Goal: Task Accomplishment & Management: Manage account settings

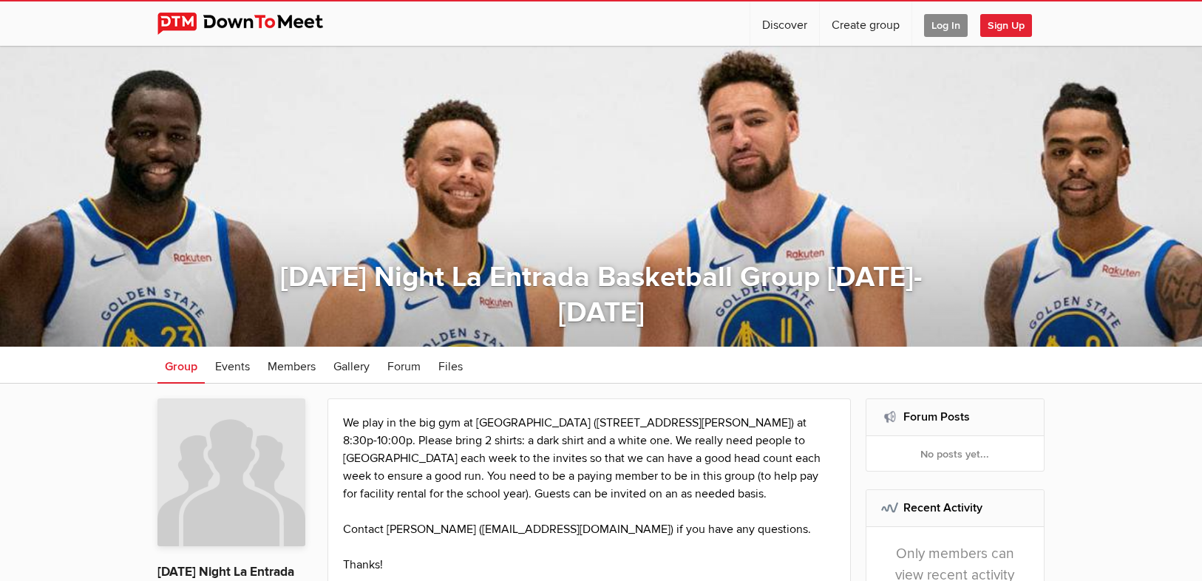
scroll to position [59, 0]
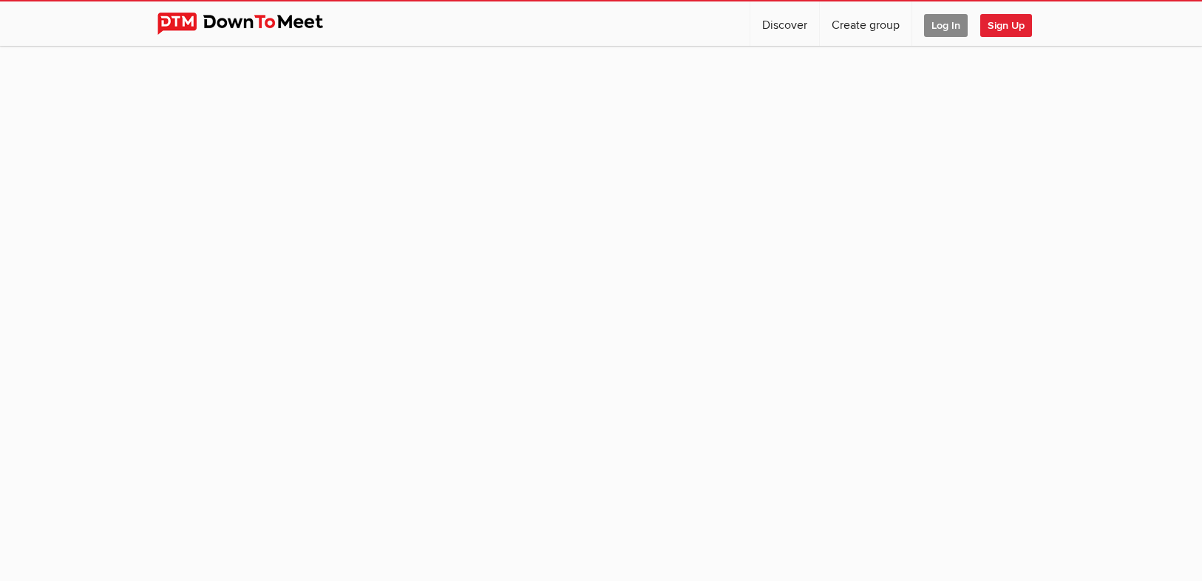
scroll to position [59, 0]
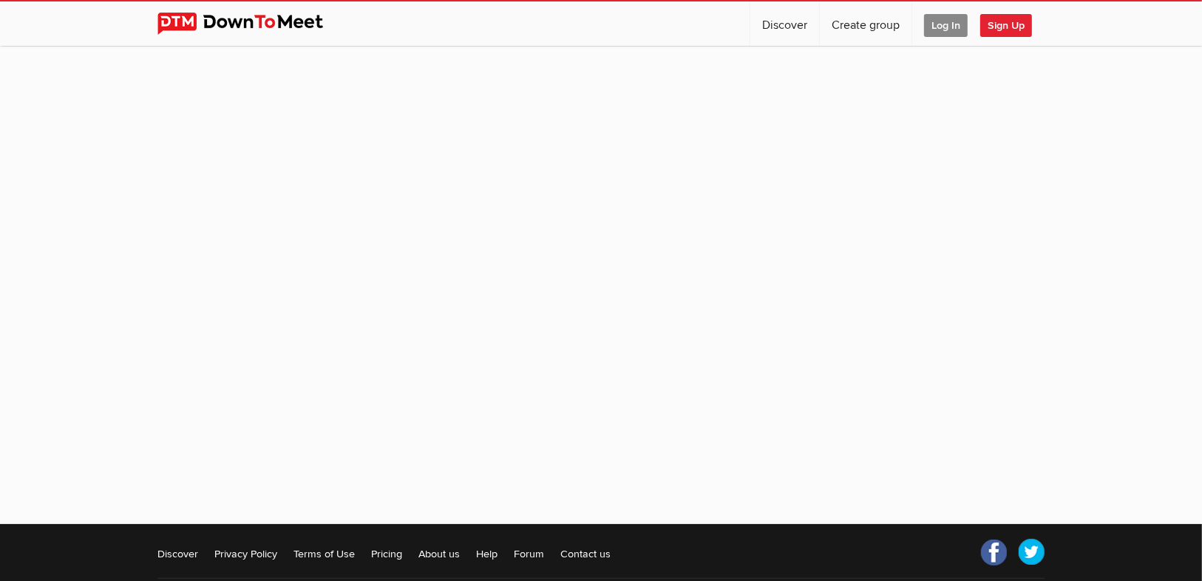
click at [935, 16] on span "Log In" at bounding box center [946, 25] width 44 height 23
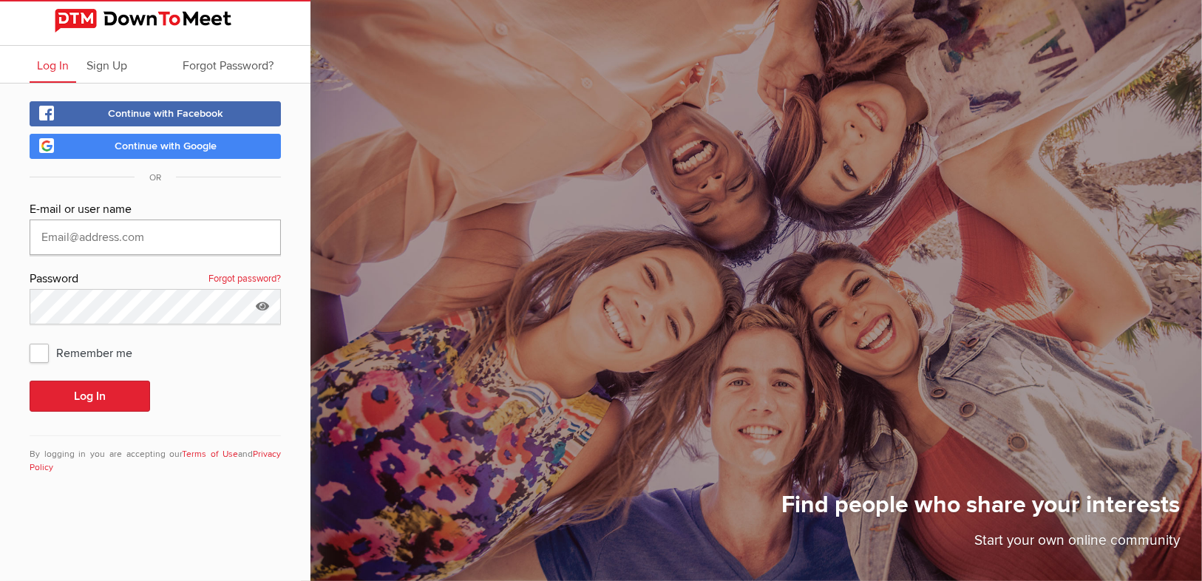
click at [111, 228] on input "text" at bounding box center [155, 237] width 251 height 35
type input "[PERSON_NAME][EMAIL_ADDRESS][PERSON_NAME][PERSON_NAME][DOMAIN_NAME]"
click at [30, 381] on button "Log In" at bounding box center [90, 396] width 121 height 31
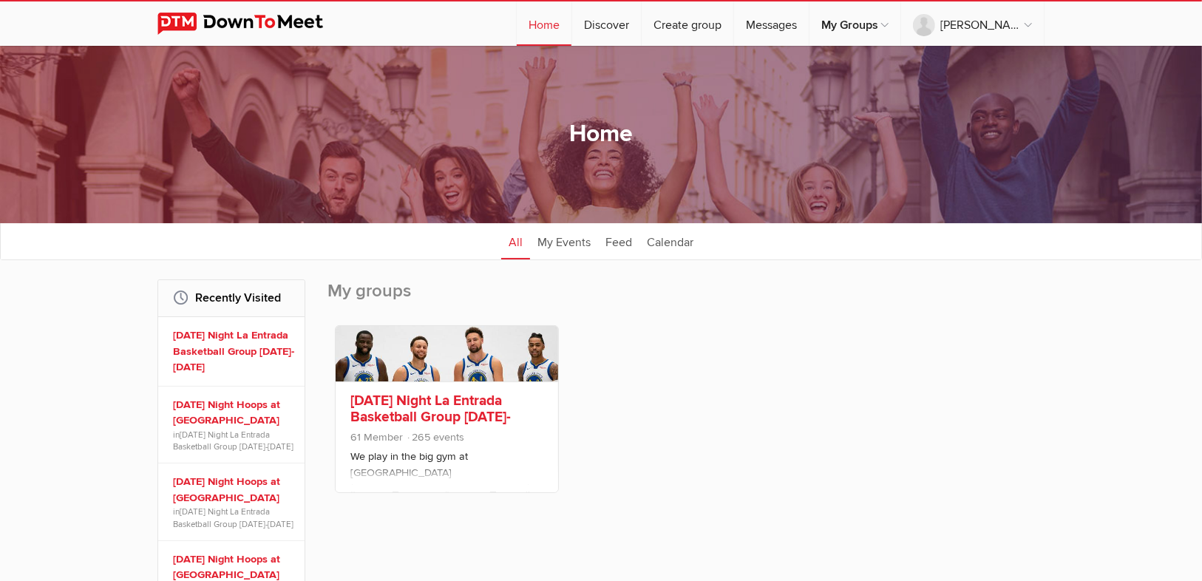
click at [435, 398] on link "[DATE] Night La Entrada Basketball Group [DATE]-[DATE]" at bounding box center [430, 417] width 160 height 50
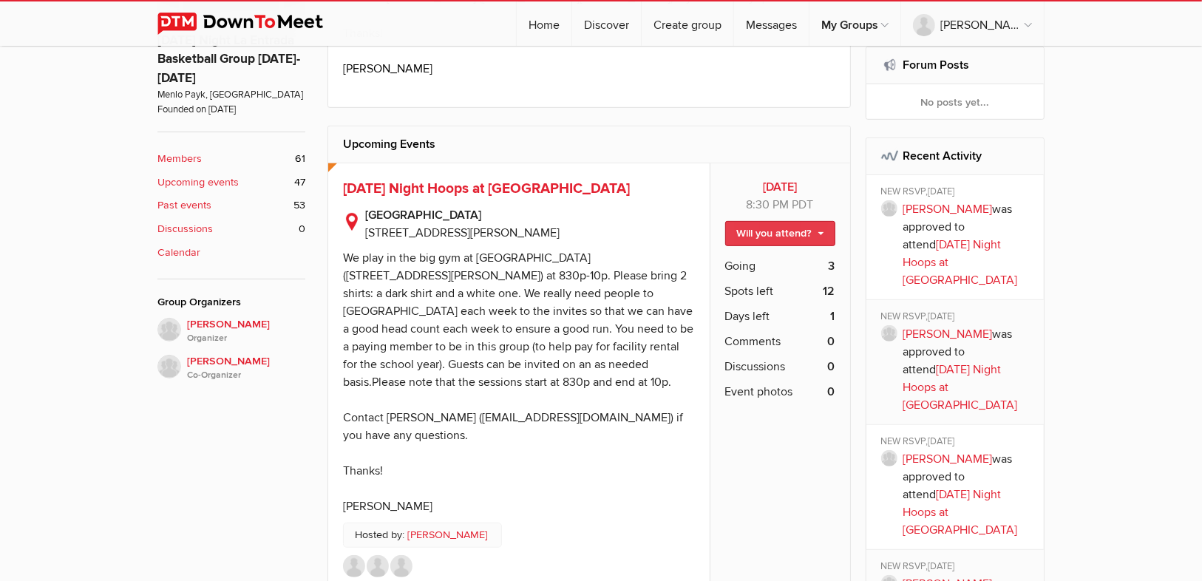
scroll to position [532, 0]
click at [814, 231] on link "Will you attend?" at bounding box center [780, 232] width 110 height 25
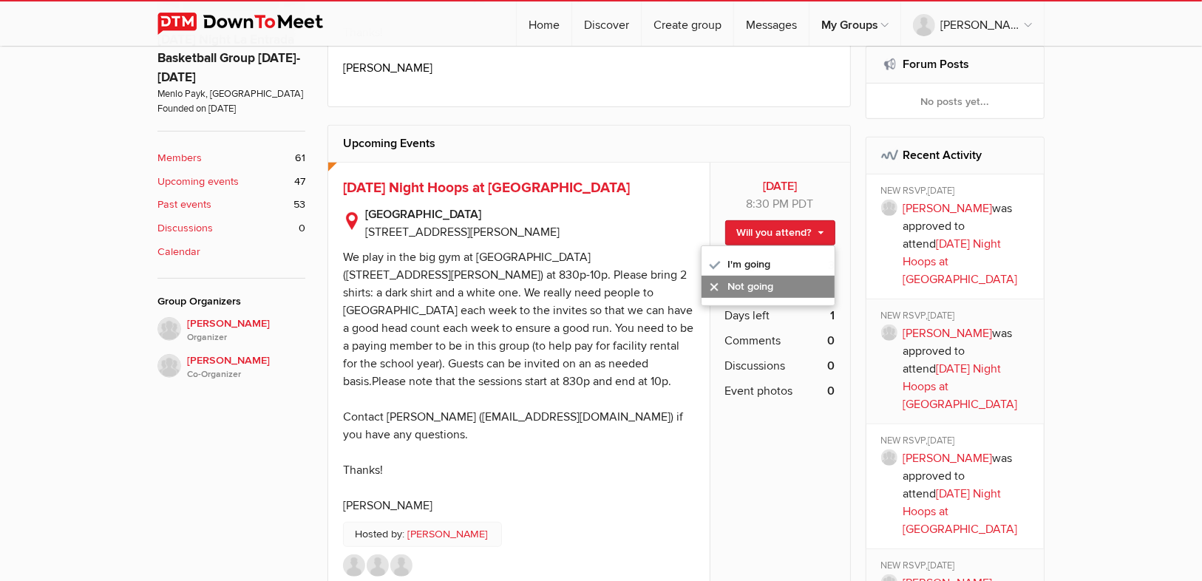
click at [756, 283] on link "Not going" at bounding box center [768, 287] width 133 height 22
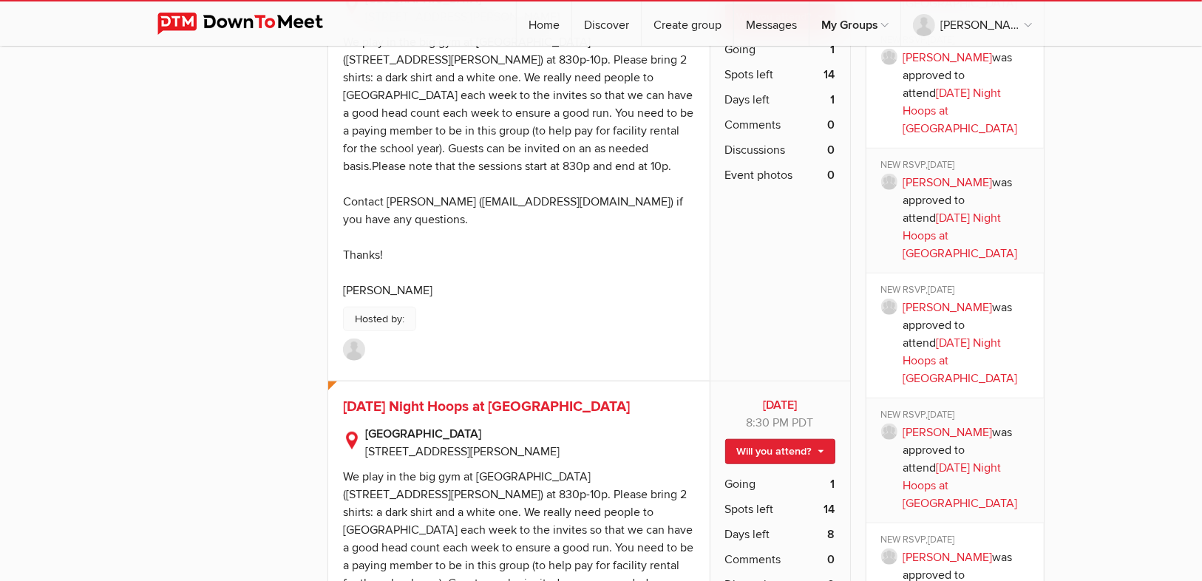
scroll to position [1360, 0]
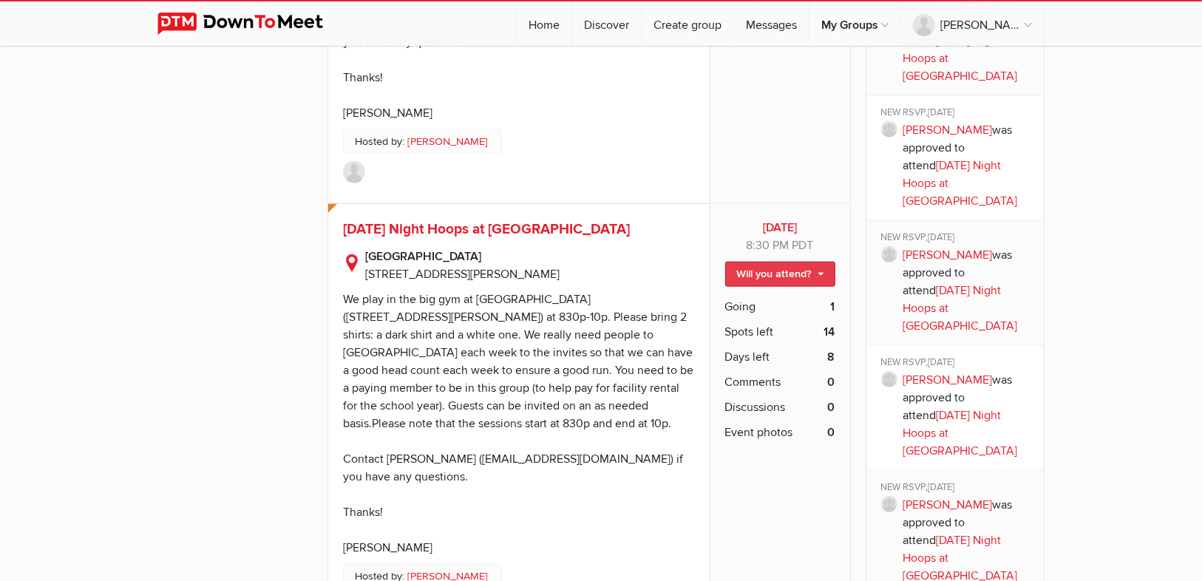
click at [815, 262] on link "Will you attend?" at bounding box center [780, 274] width 110 height 25
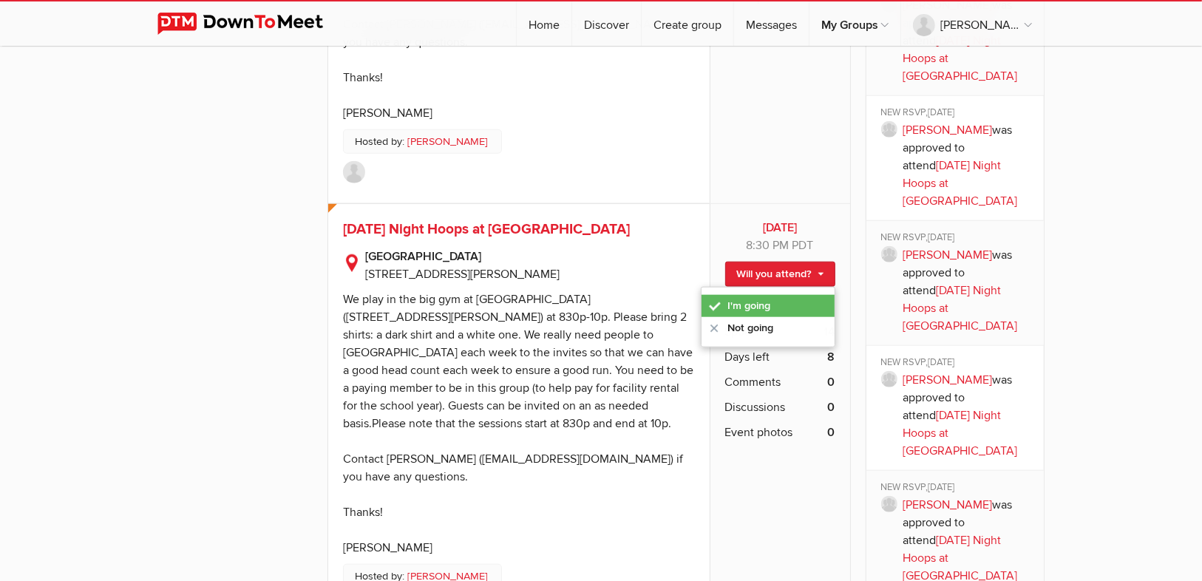
click at [770, 295] on link "I'm going" at bounding box center [768, 306] width 133 height 22
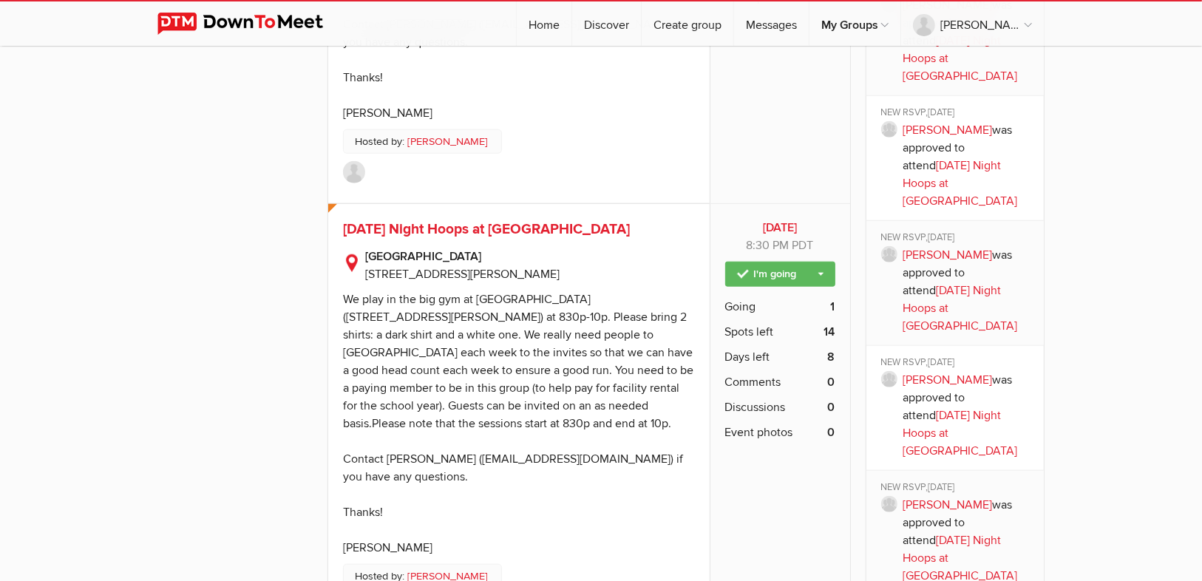
click at [278, 26] on img at bounding box center [251, 24] width 189 height 22
